Goal: Task Accomplishment & Management: Manage account settings

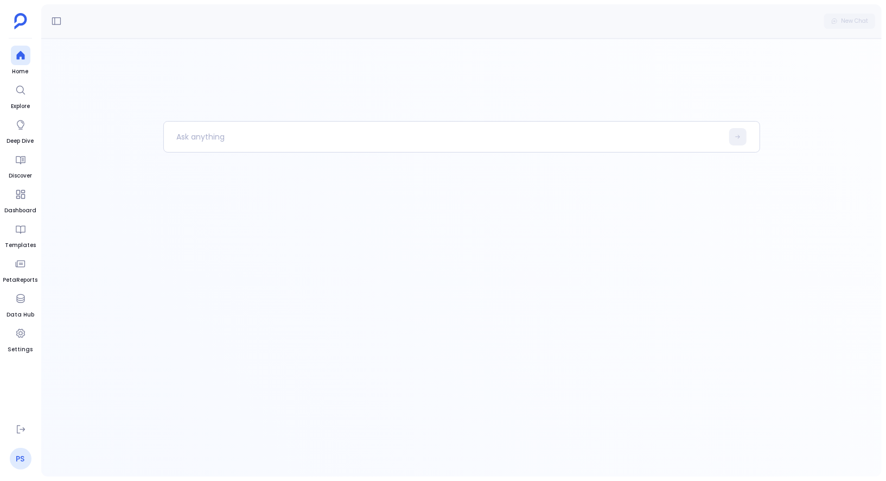
click at [21, 443] on link "PS" at bounding box center [21, 459] width 22 height 22
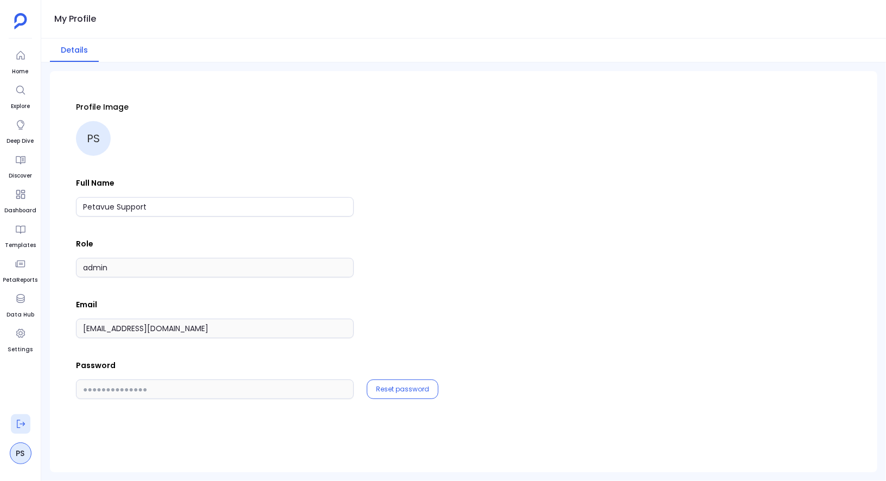
click at [25, 420] on icon at bounding box center [20, 424] width 11 height 11
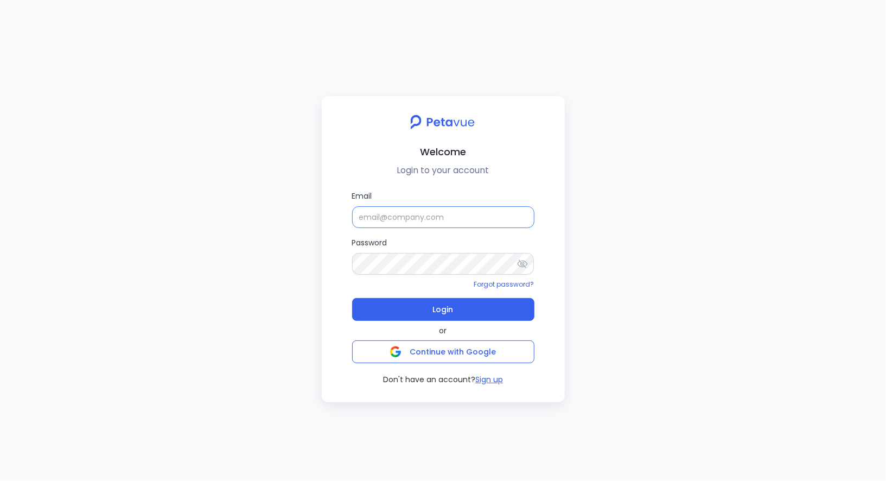
click at [378, 217] on input "Email" at bounding box center [443, 217] width 182 height 22
type input "[EMAIL_ADDRESS][DOMAIN_NAME]"
click at [440, 312] on span "Login" at bounding box center [443, 309] width 21 height 15
